Goal: Transaction & Acquisition: Download file/media

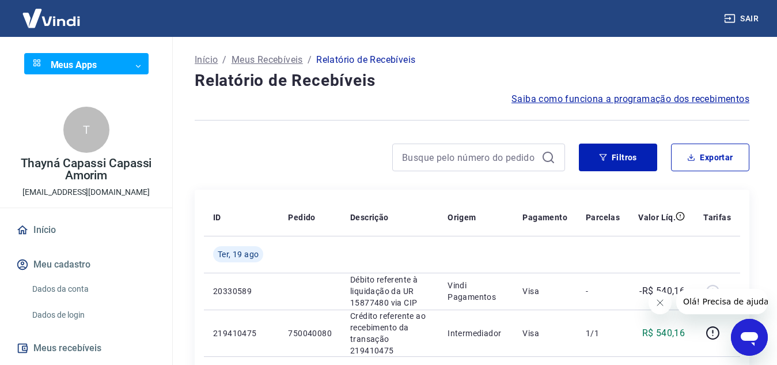
click at [664, 305] on icon "Fechar mensagem da empresa" at bounding box center [659, 302] width 9 height 9
click at [718, 162] on button "Exportar" at bounding box center [710, 157] width 78 height 28
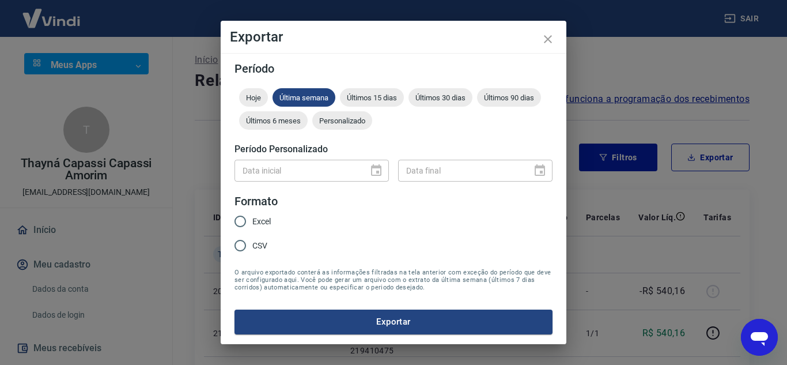
click at [244, 244] on input "CSV" at bounding box center [240, 245] width 24 height 24
radio input "true"
click at [384, 318] on button "Exportar" at bounding box center [393, 321] width 318 height 24
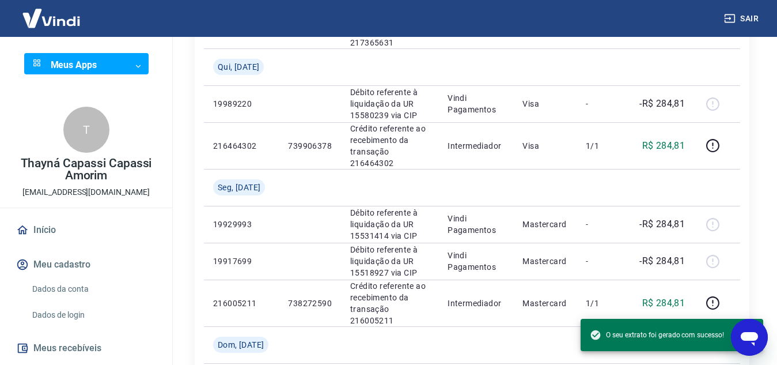
scroll to position [1200, 0]
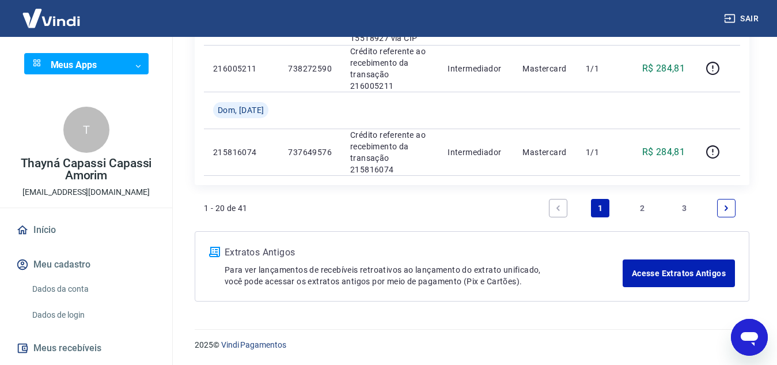
click at [640, 210] on link "2" at bounding box center [642, 208] width 18 height 18
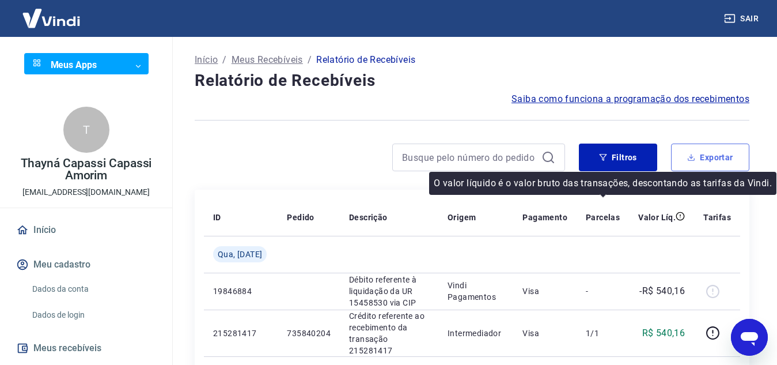
click at [703, 157] on button "Exportar" at bounding box center [710, 157] width 78 height 28
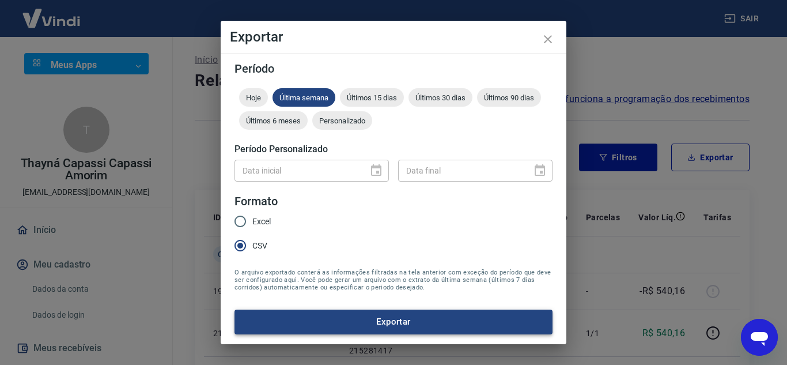
click at [361, 314] on button "Exportar" at bounding box center [393, 321] width 318 height 24
